Goal: Transaction & Acquisition: Download file/media

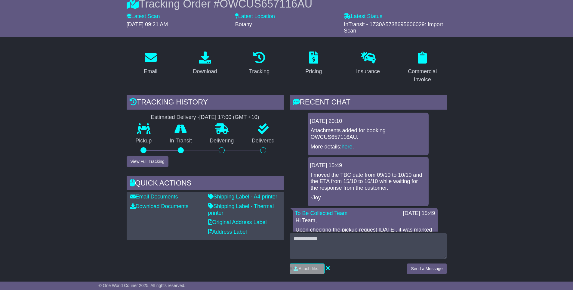
scroll to position [78, 0]
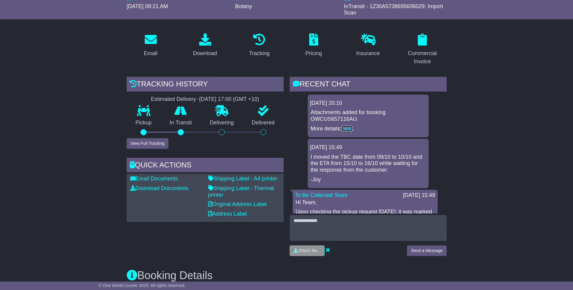
click at [343, 129] on link "here" at bounding box center [347, 129] width 11 height 6
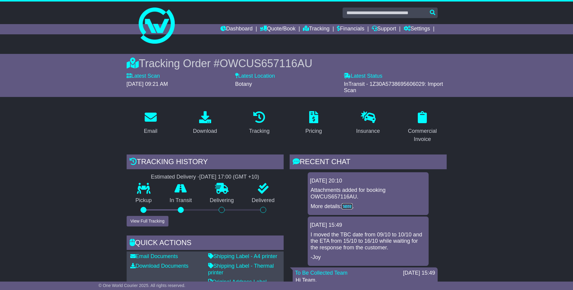
click at [345, 207] on link "here" at bounding box center [347, 206] width 11 height 6
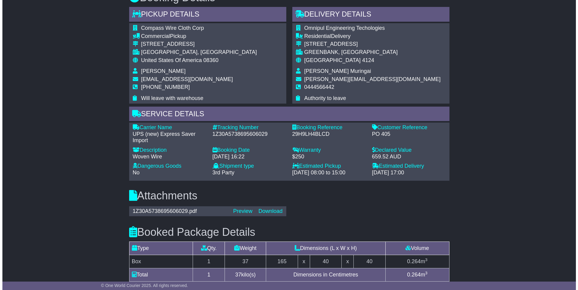
scroll to position [356, 0]
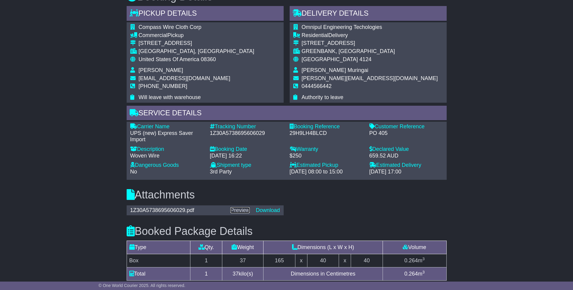
click at [245, 207] on link "Preview" at bounding box center [240, 210] width 19 height 6
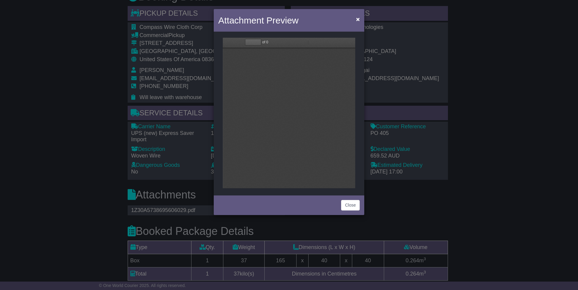
scroll to position [0, 0]
type input "*"
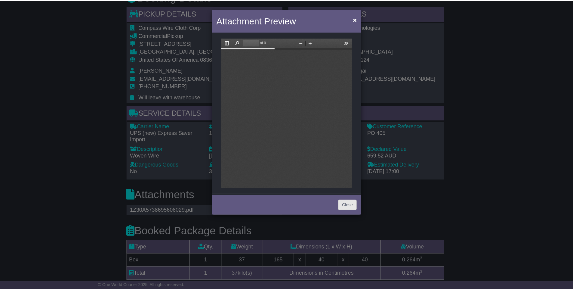
scroll to position [3, 0]
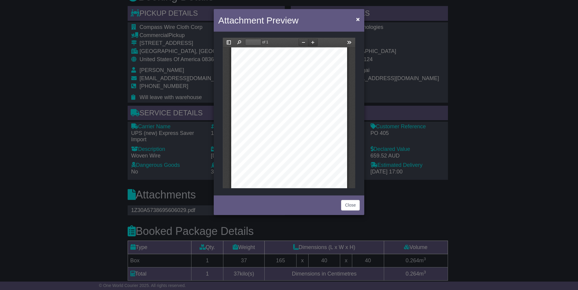
click at [313, 44] on button "Zoom In" at bounding box center [313, 43] width 10 height 8
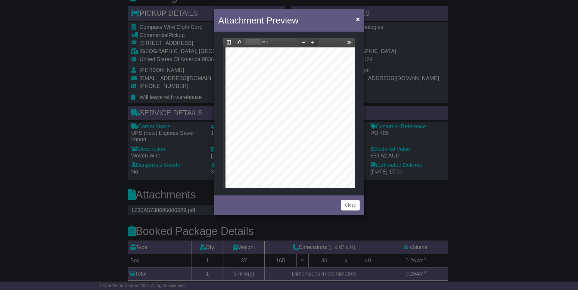
click at [313, 44] on button "Zoom In" at bounding box center [313, 43] width 10 height 8
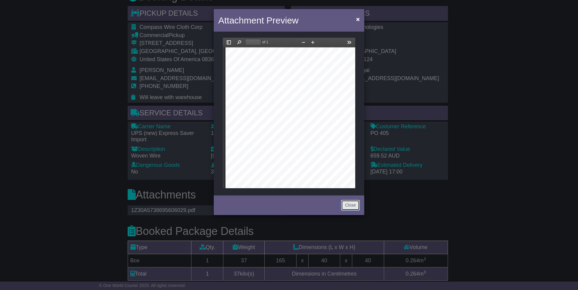
click at [342, 203] on button "Close" at bounding box center [350, 205] width 19 height 11
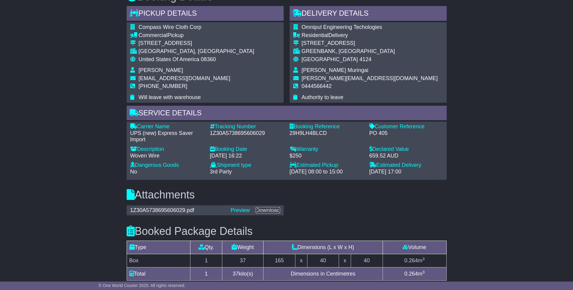
click at [270, 207] on link "Download" at bounding box center [268, 210] width 24 height 6
